Goal: Transaction & Acquisition: Purchase product/service

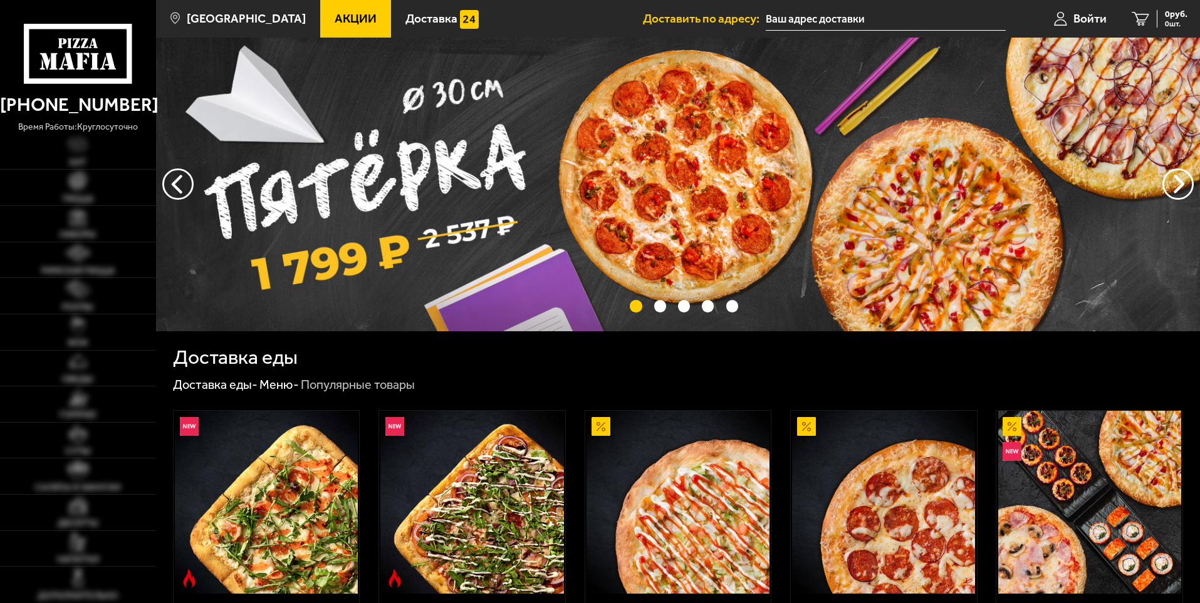
type input "[PERSON_NAME], [STREET_ADDRESS]"
click at [1166, 184] on button "предыдущий" at bounding box center [1177, 184] width 31 height 31
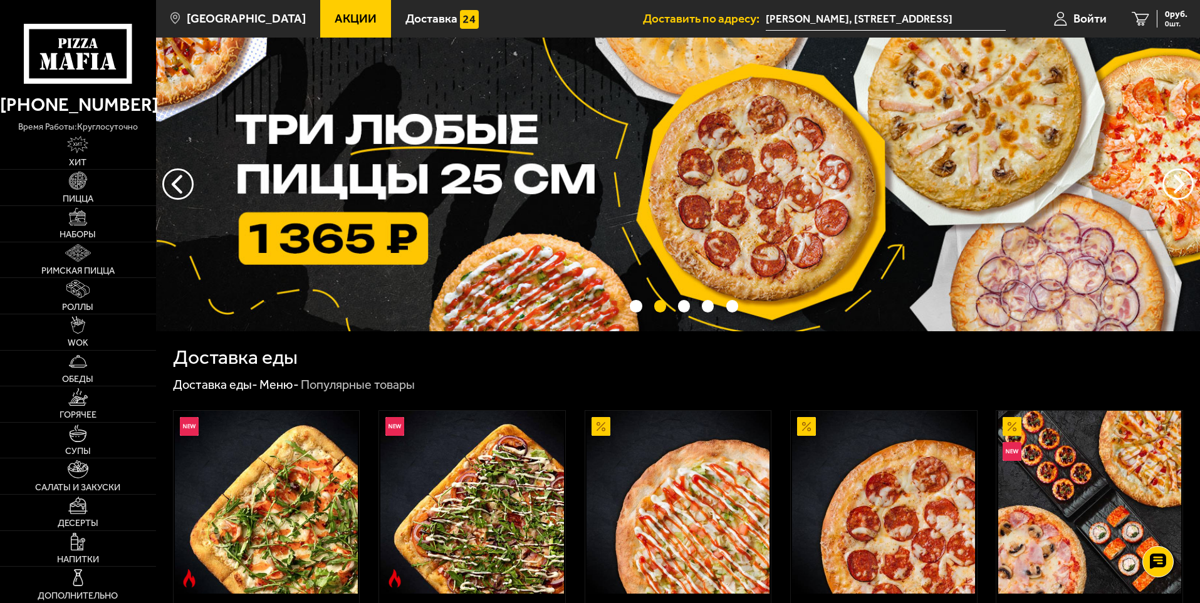
click at [192, 186] on img at bounding box center [678, 185] width 1044 height 294
click at [1174, 185] on button "предыдущий" at bounding box center [1177, 184] width 31 height 31
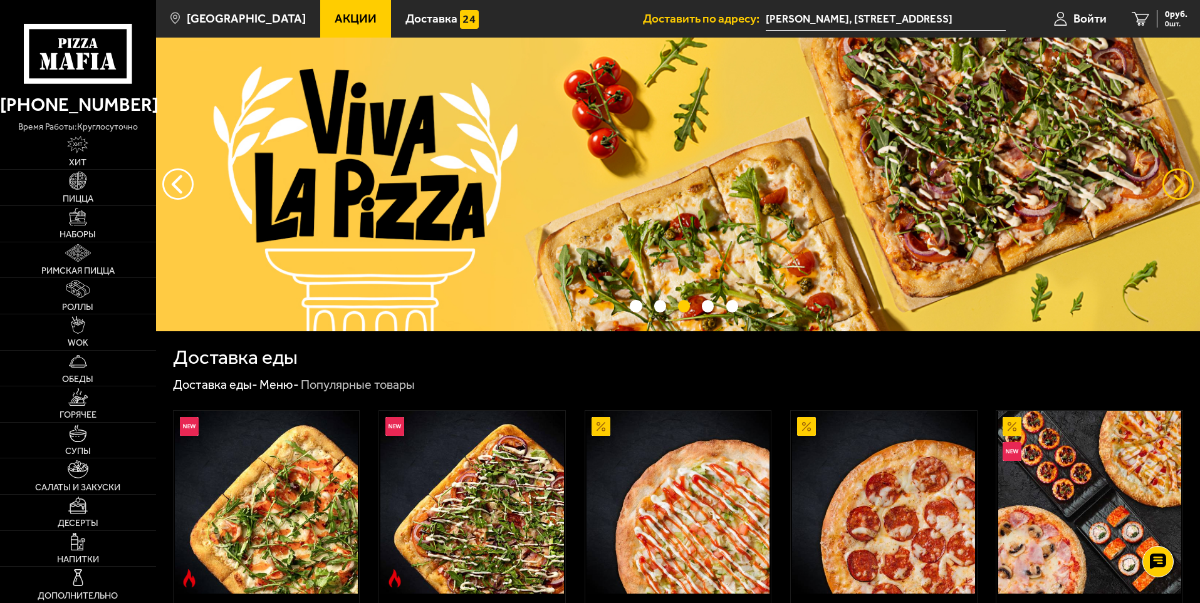
click at [1178, 186] on button "предыдущий" at bounding box center [1177, 184] width 31 height 31
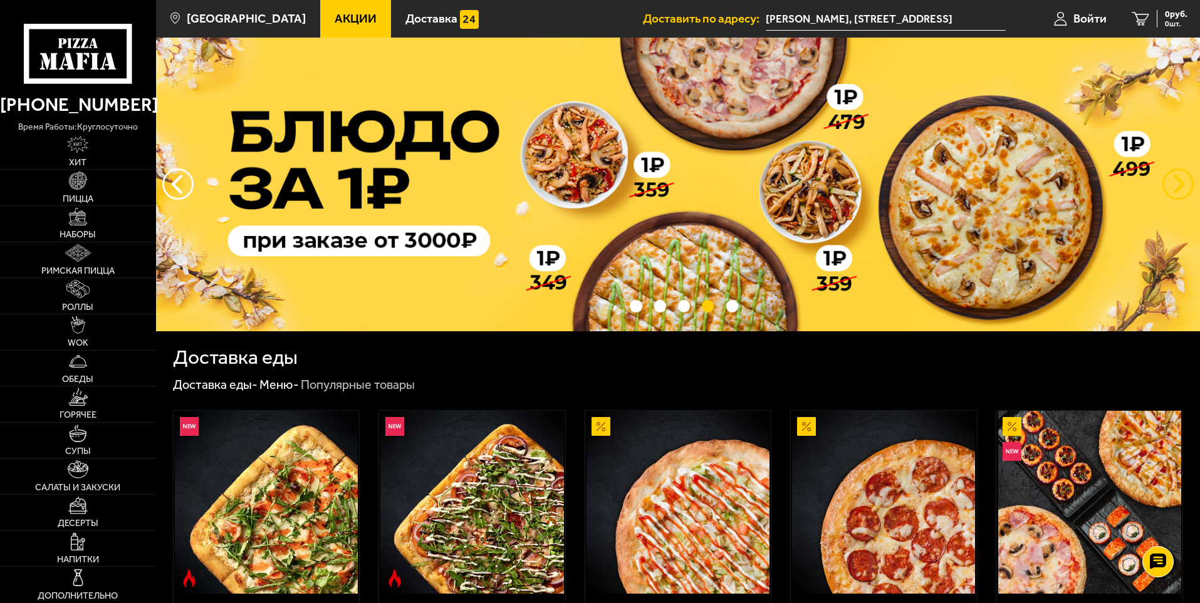
click at [1181, 186] on button "предыдущий" at bounding box center [1177, 184] width 31 height 31
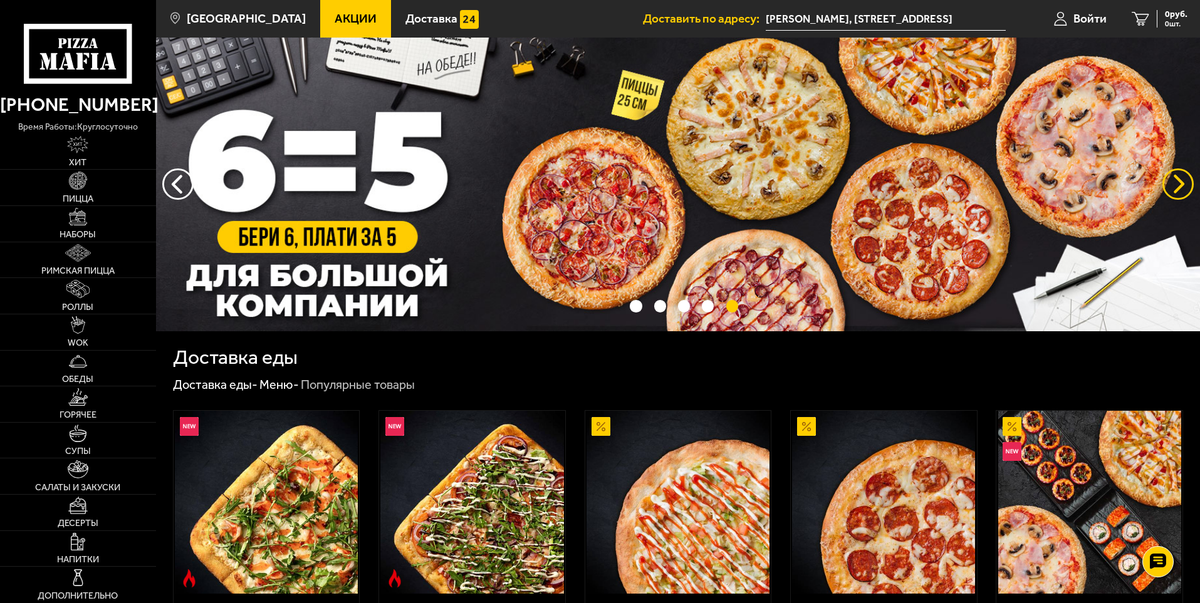
click at [1175, 179] on button "предыдущий" at bounding box center [1177, 184] width 31 height 31
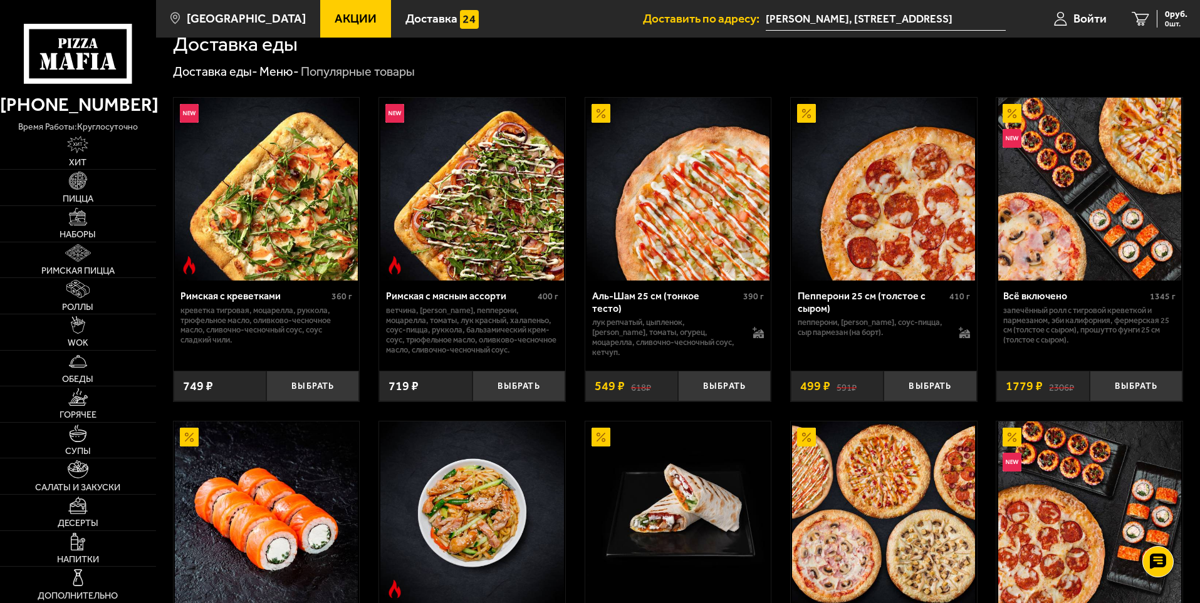
scroll to position [63, 0]
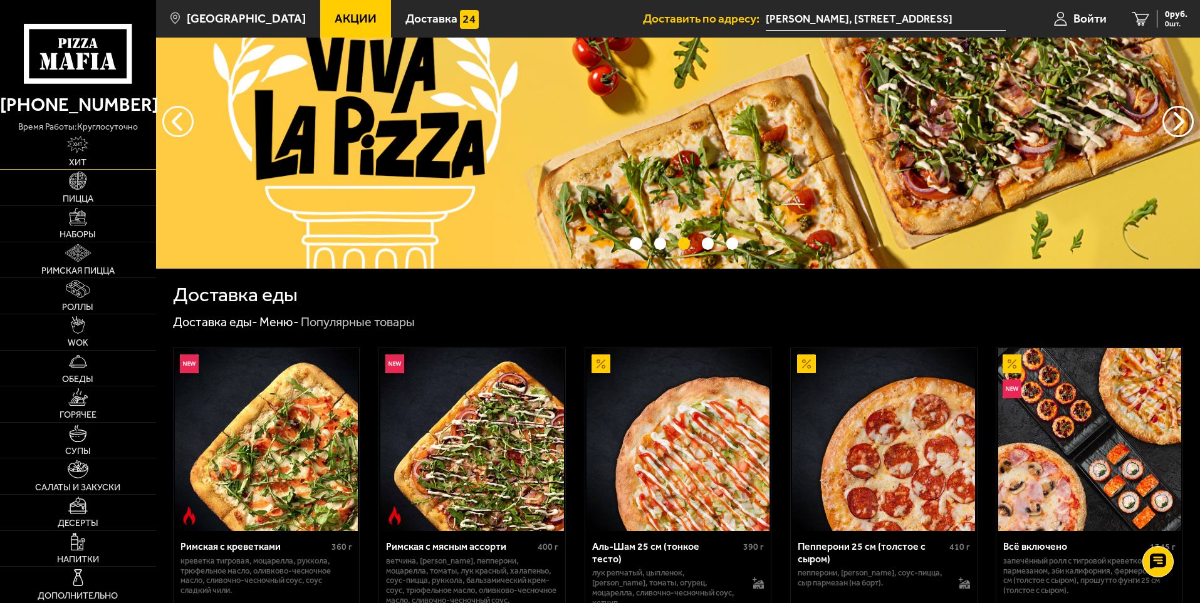
click at [82, 153] on img at bounding box center [77, 145] width 21 height 18
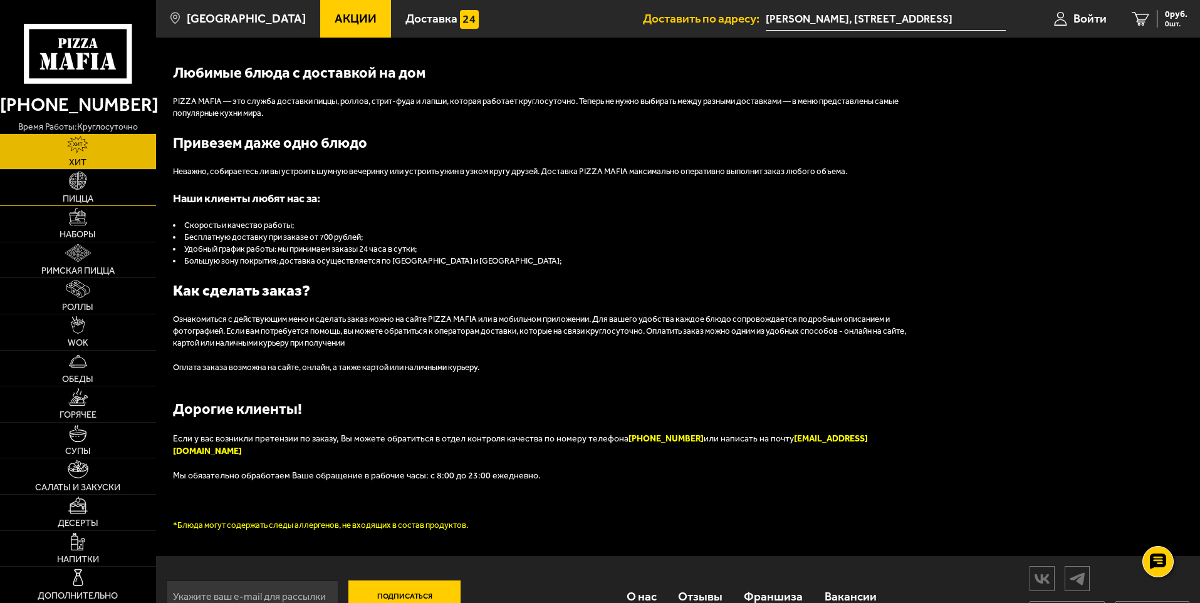
click at [94, 195] on link "Пицца" at bounding box center [78, 188] width 156 height 36
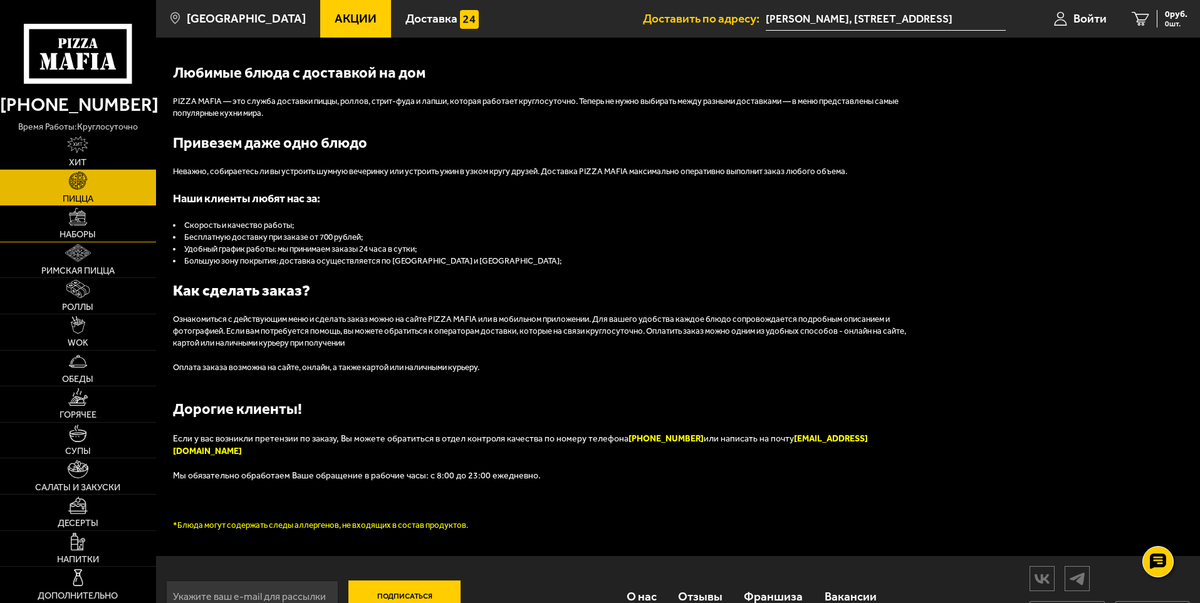
click at [116, 235] on link "Наборы" at bounding box center [78, 224] width 156 height 36
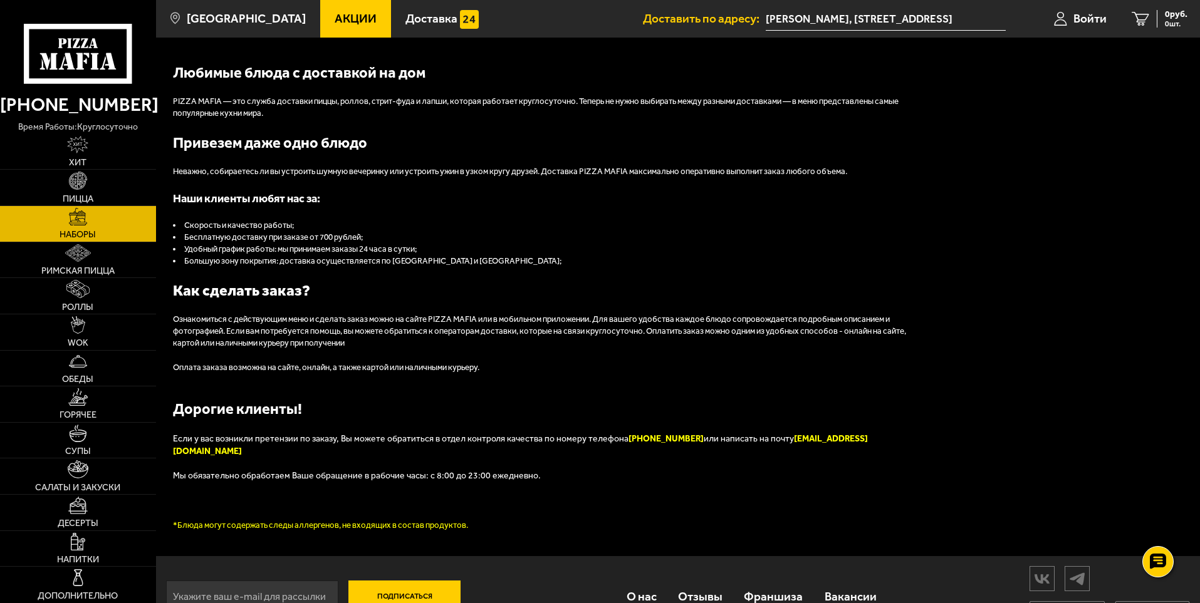
scroll to position [1, 0]
click at [63, 260] on link "Римская пицца" at bounding box center [78, 260] width 156 height 36
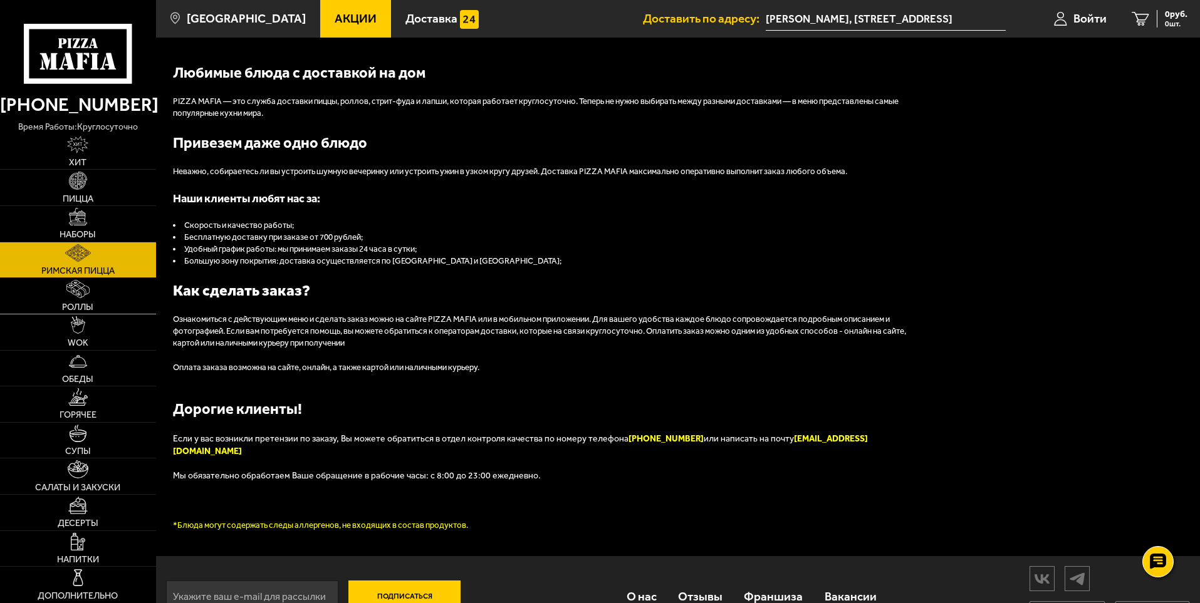
click at [73, 288] on img at bounding box center [77, 289] width 23 height 18
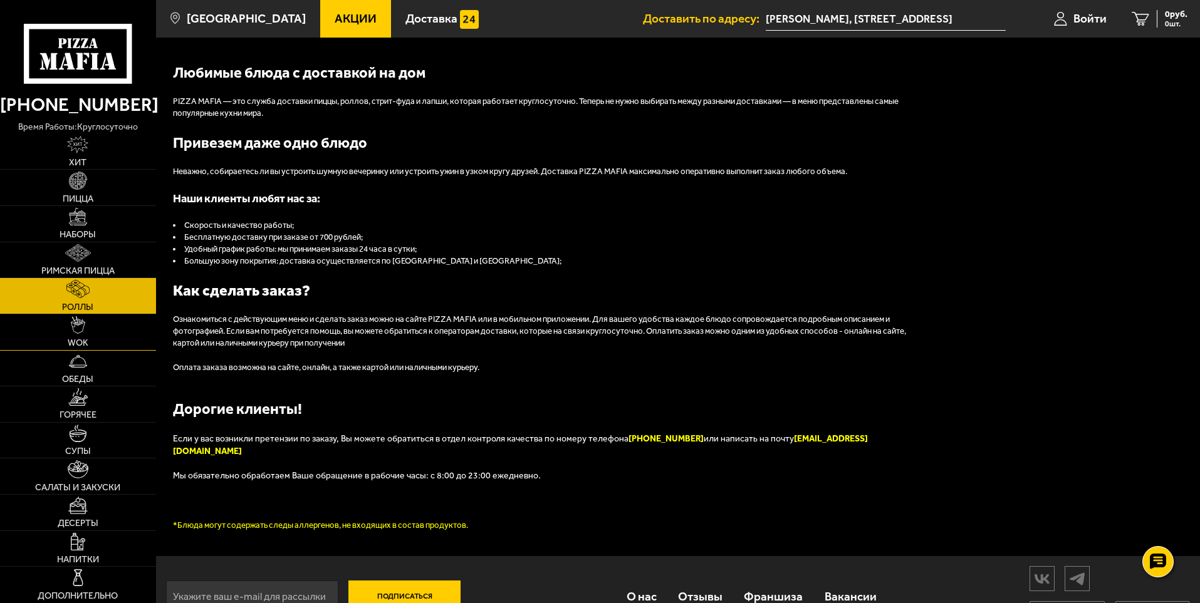
click at [81, 320] on img at bounding box center [78, 325] width 14 height 18
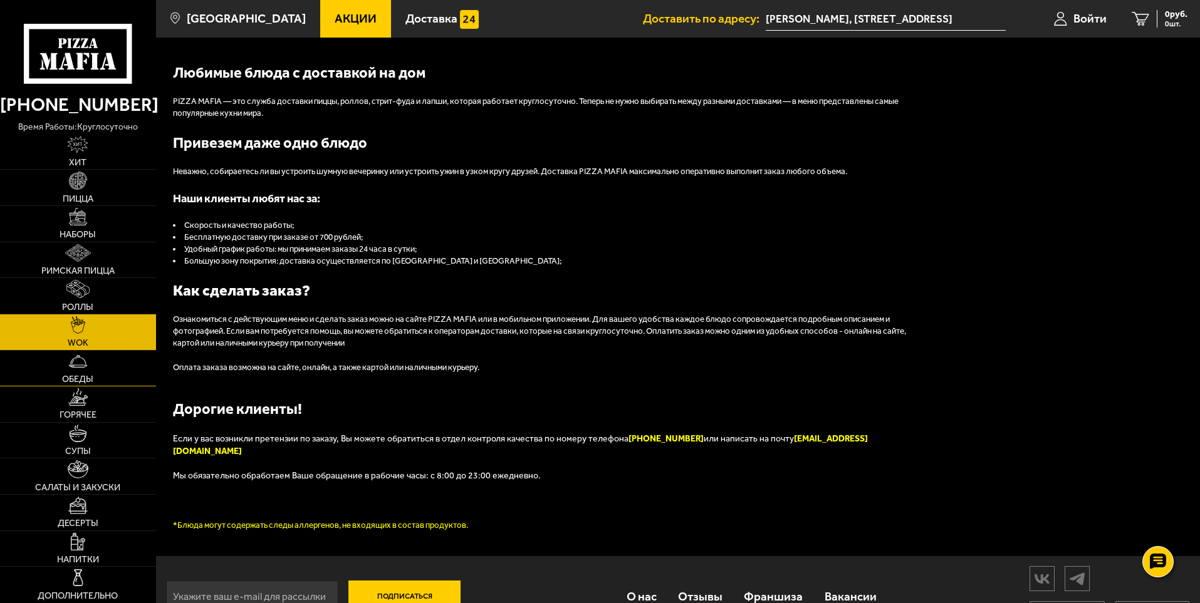
click at [112, 363] on link "Обеды" at bounding box center [78, 369] width 156 height 36
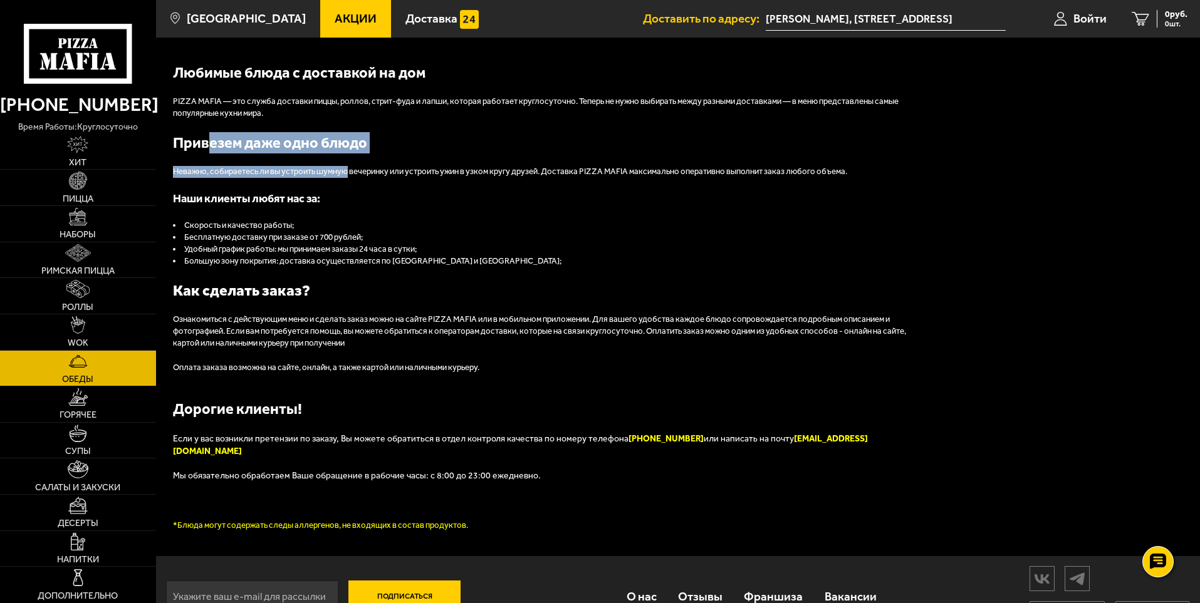
drag, startPoint x: 209, startPoint y: 207, endPoint x: 315, endPoint y: 221, distance: 106.8
click at [312, 221] on div "Любимые блюда с доставкой на дом PIZZA MAFIA — это служба доставки пиццы, ролло…" at bounding box center [549, 297] width 752 height 470
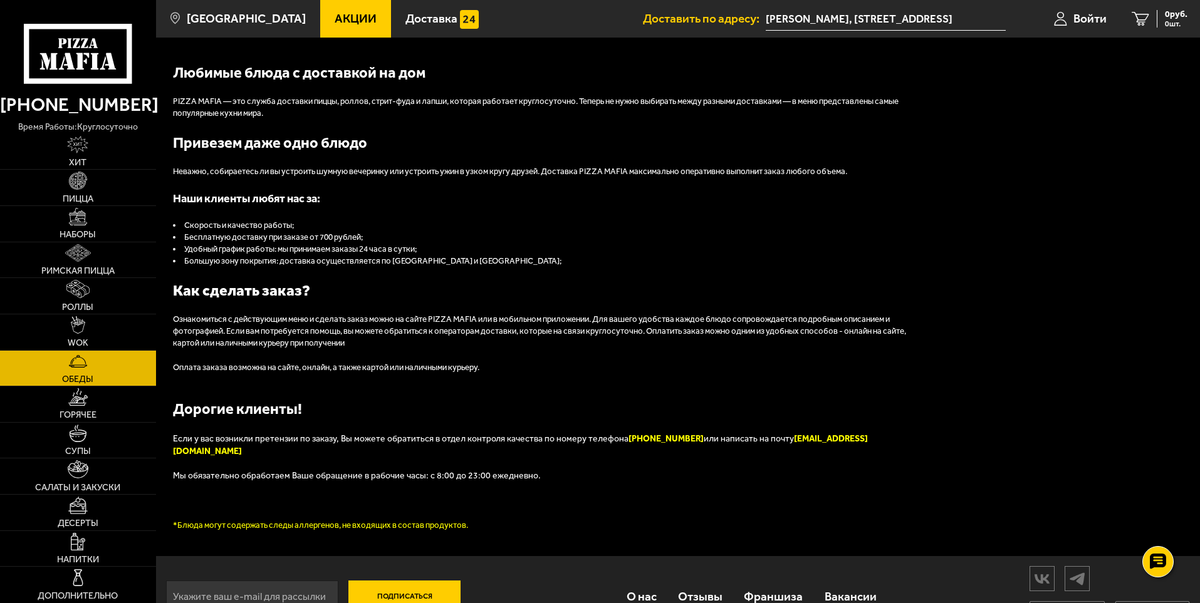
click at [315, 221] on div "Любимые блюда с доставкой на дом PIZZA MAFIA — это служба доставки пиццы, ролло…" at bounding box center [549, 297] width 752 height 470
